Goal: Task Accomplishment & Management: Manage account settings

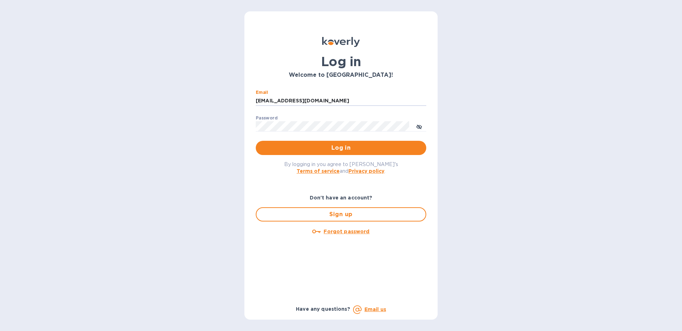
type input "[EMAIL_ADDRESS][DOMAIN_NAME]"
click at [256, 141] on button "Log in" at bounding box center [341, 148] width 170 height 14
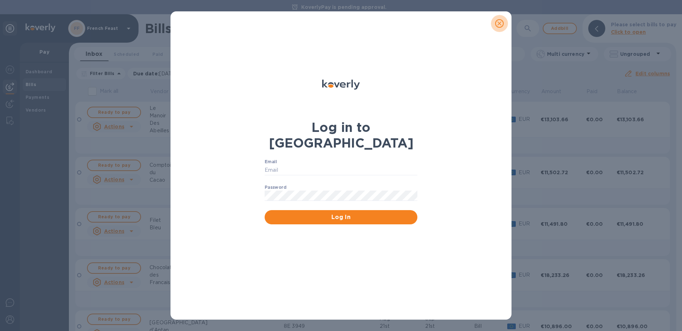
click at [500, 24] on icon "close" at bounding box center [499, 23] width 7 height 7
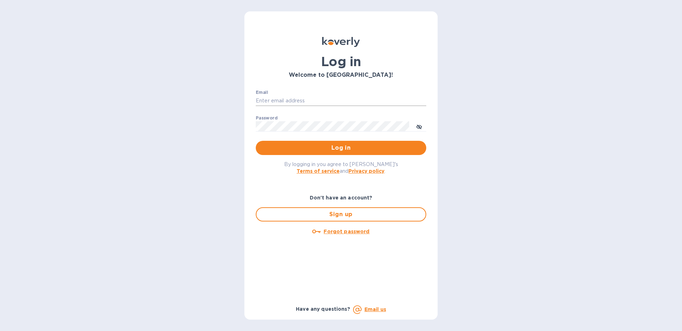
click at [266, 104] on input "Email" at bounding box center [341, 101] width 170 height 11
type input "[EMAIL_ADDRESS][DOMAIN_NAME]"
click at [256, 141] on button "Log in" at bounding box center [341, 148] width 170 height 14
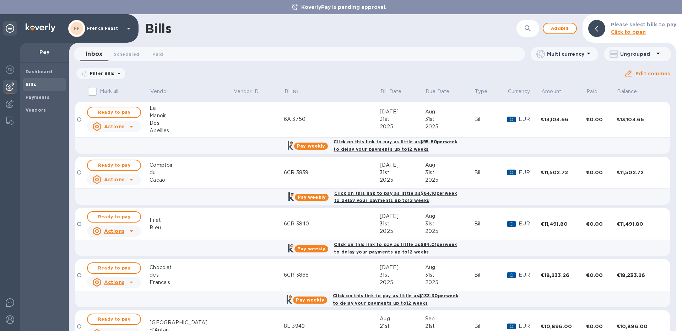
click at [0, 0] on span "[DATE] to [DATE]" at bounding box center [0, 0] width 0 height 0
click at [0, 0] on input "[DATE]" at bounding box center [0, 0] width 0 height 0
type input "[DATE]"
click at [0, 0] on u "Apply" at bounding box center [0, 0] width 0 height 0
click at [523, 32] on icon "button" at bounding box center [527, 28] width 9 height 9
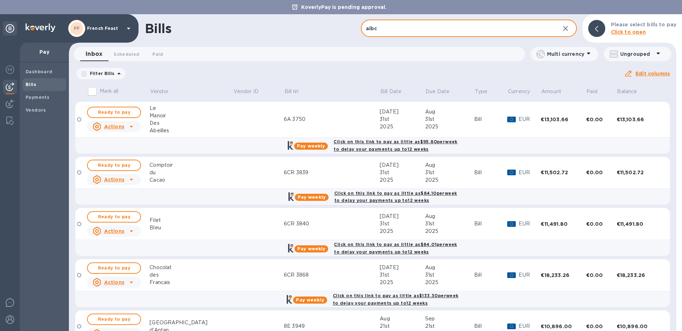
type input "aibc"
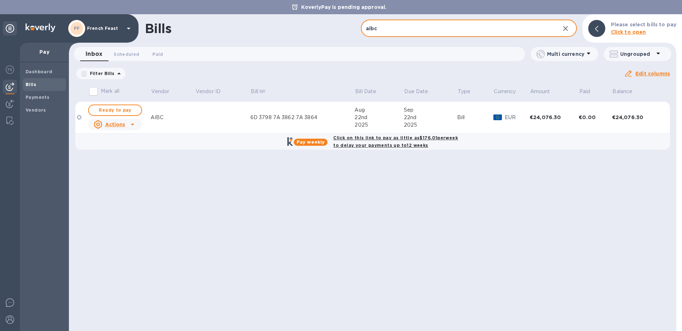
click at [0, 0] on span "[DATE] to [DATE]" at bounding box center [0, 0] width 0 height 0
click at [0, 0] on input "[DATE]" at bounding box center [0, 0] width 0 height 0
type input "[DATE]"
click at [0, 0] on u "Apply" at bounding box center [0, 0] width 0 height 0
click at [45, 98] on b "Payments" at bounding box center [38, 96] width 24 height 5
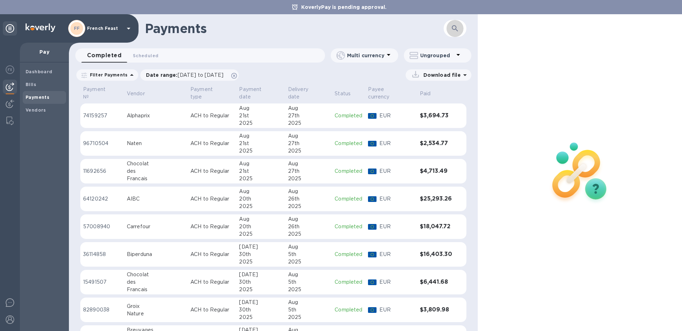
click at [456, 32] on icon "button" at bounding box center [455, 28] width 9 height 9
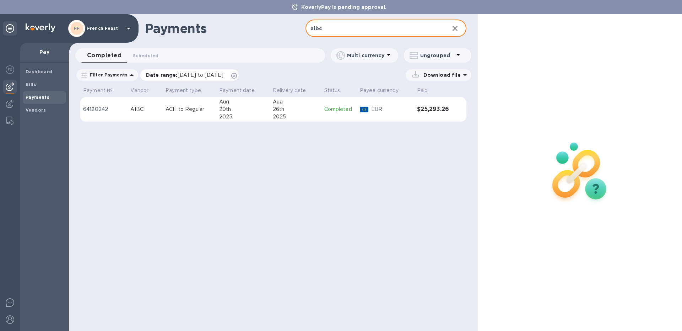
type input "aibc"
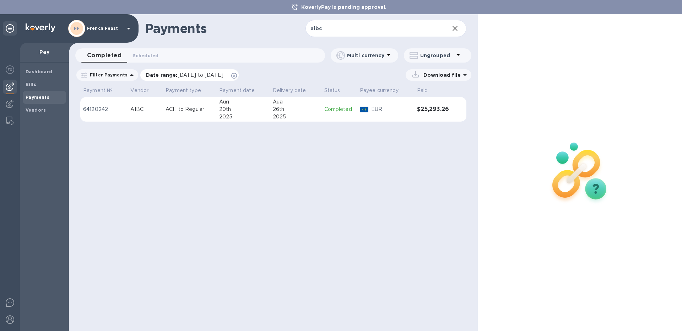
click at [178, 76] on span "[DATE] to [DATE]" at bounding box center [201, 75] width 46 height 6
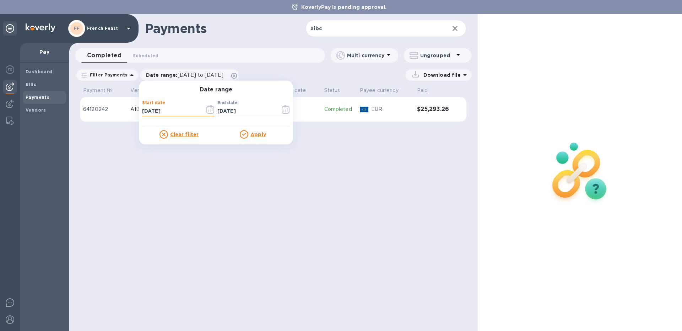
click at [145, 112] on input "[DATE]" at bounding box center [170, 111] width 57 height 11
click at [176, 111] on input "[DATE]" at bounding box center [170, 111] width 57 height 11
type input "[DATE]"
click at [252, 136] on u "Apply" at bounding box center [258, 134] width 16 height 6
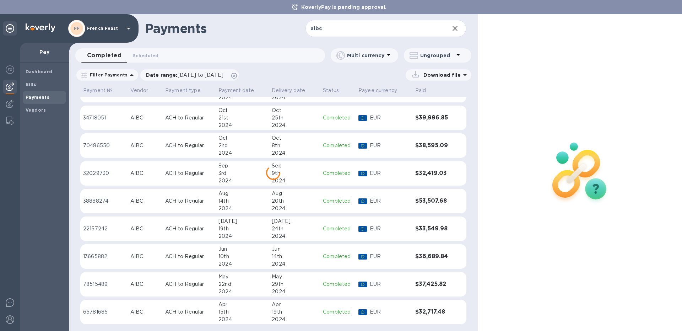
scroll to position [324, 0]
click at [206, 255] on p "ACH to Regular" at bounding box center [189, 255] width 48 height 7
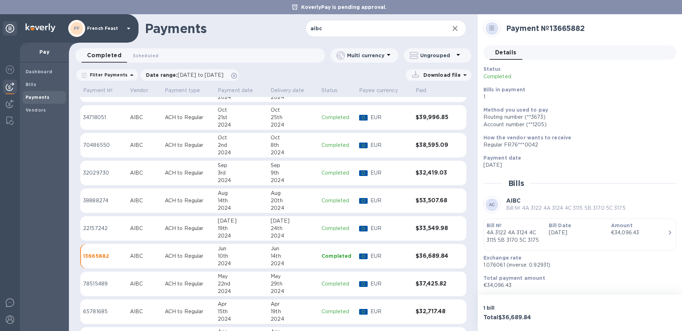
click at [201, 277] on td "ACH to Regular" at bounding box center [188, 283] width 53 height 25
click at [223, 256] on div "10th" at bounding box center [241, 255] width 47 height 7
click at [230, 226] on div "19th" at bounding box center [241, 227] width 47 height 7
click at [231, 206] on div "2024" at bounding box center [241, 207] width 47 height 7
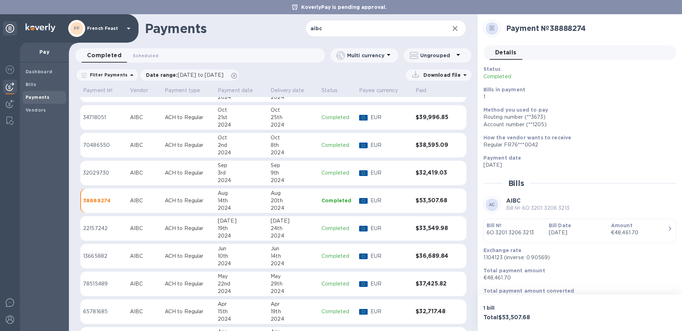
click at [222, 177] on div "2024" at bounding box center [241, 179] width 47 height 7
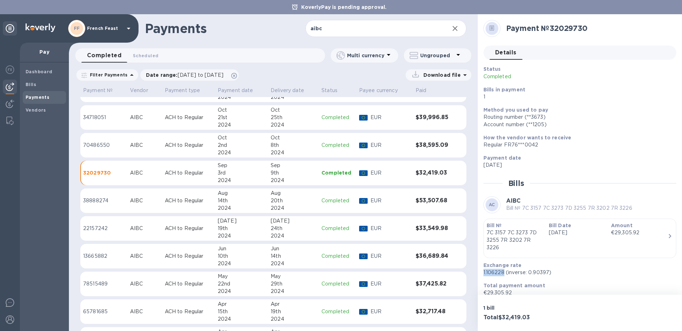
drag, startPoint x: 504, startPoint y: 272, endPoint x: 481, endPoint y: 273, distance: 22.7
click at [481, 273] on div "Exchange rate 1.106228 (inverse: 0.90397)" at bounding box center [576, 269] width 193 height 20
copy p "1.106228"
